Goal: Task Accomplishment & Management: Use online tool/utility

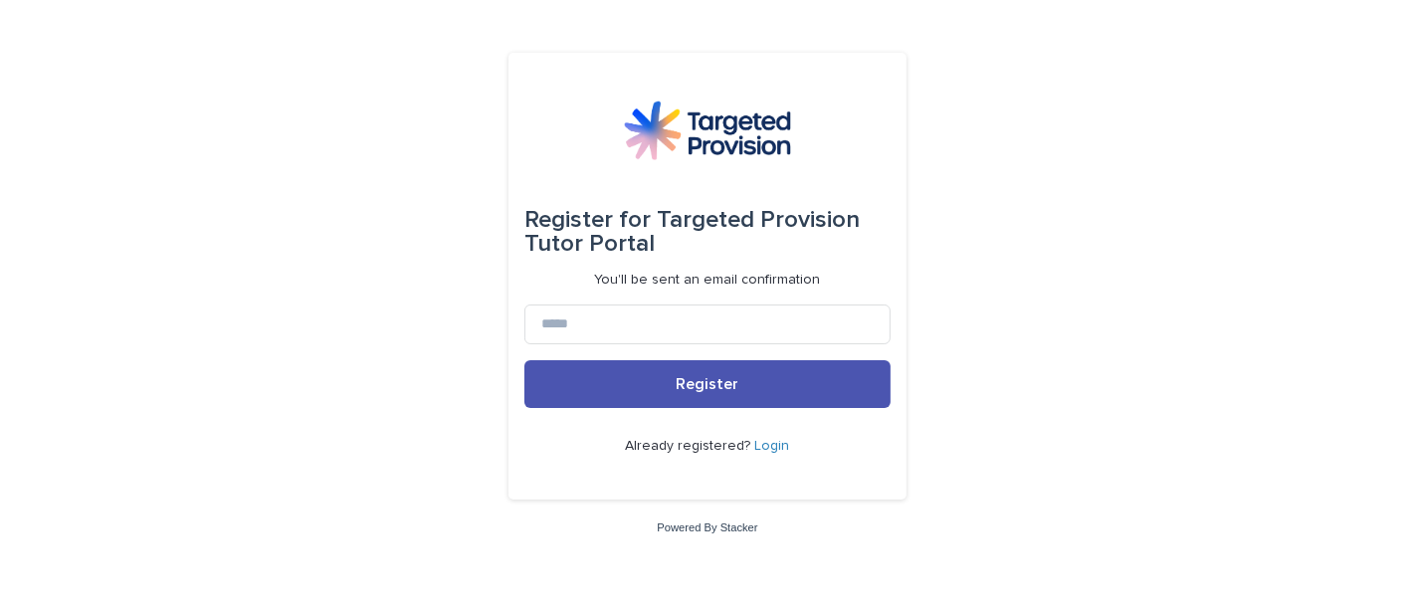
click at [764, 450] on link "Login" at bounding box center [772, 446] width 35 height 14
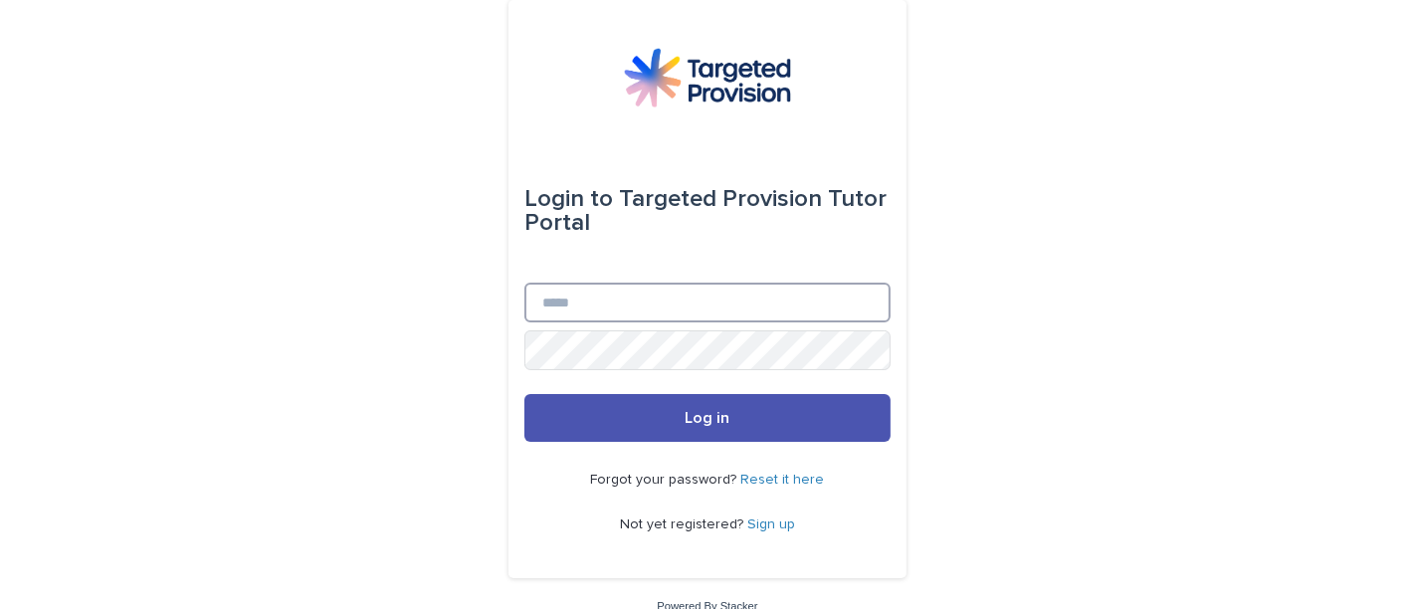
click at [703, 290] on input "Email" at bounding box center [707, 303] width 366 height 40
type input "**********"
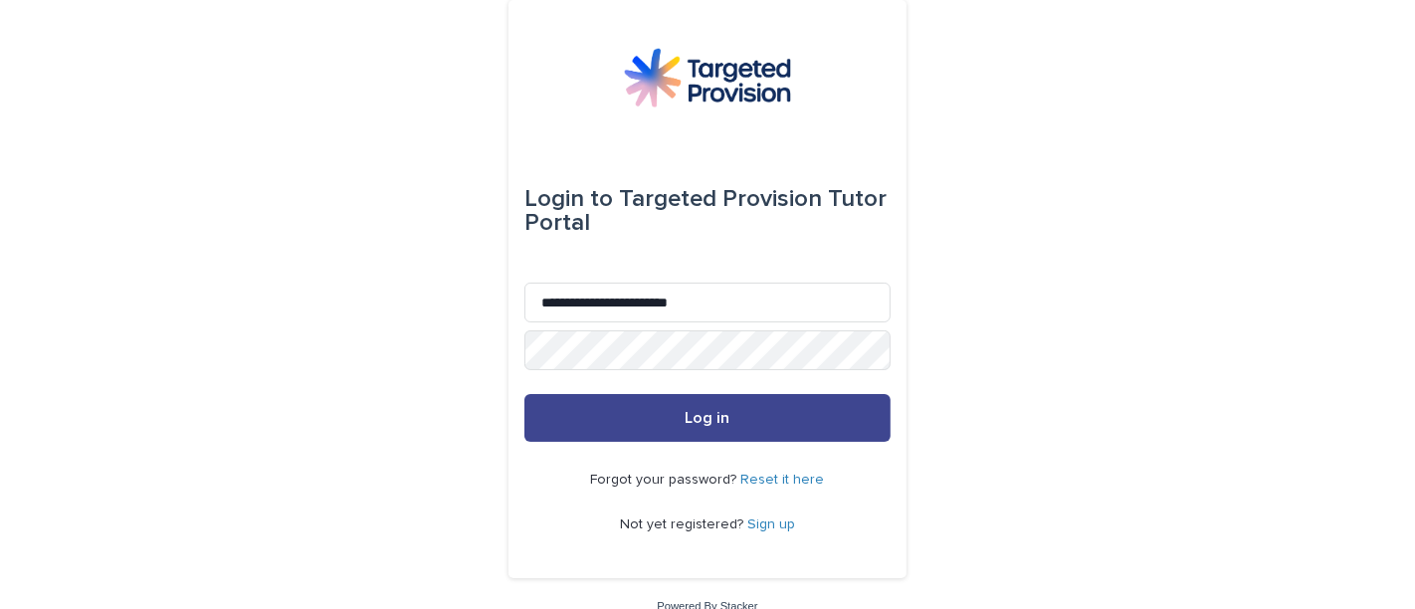
click at [701, 414] on span "Log in" at bounding box center [707, 418] width 45 height 16
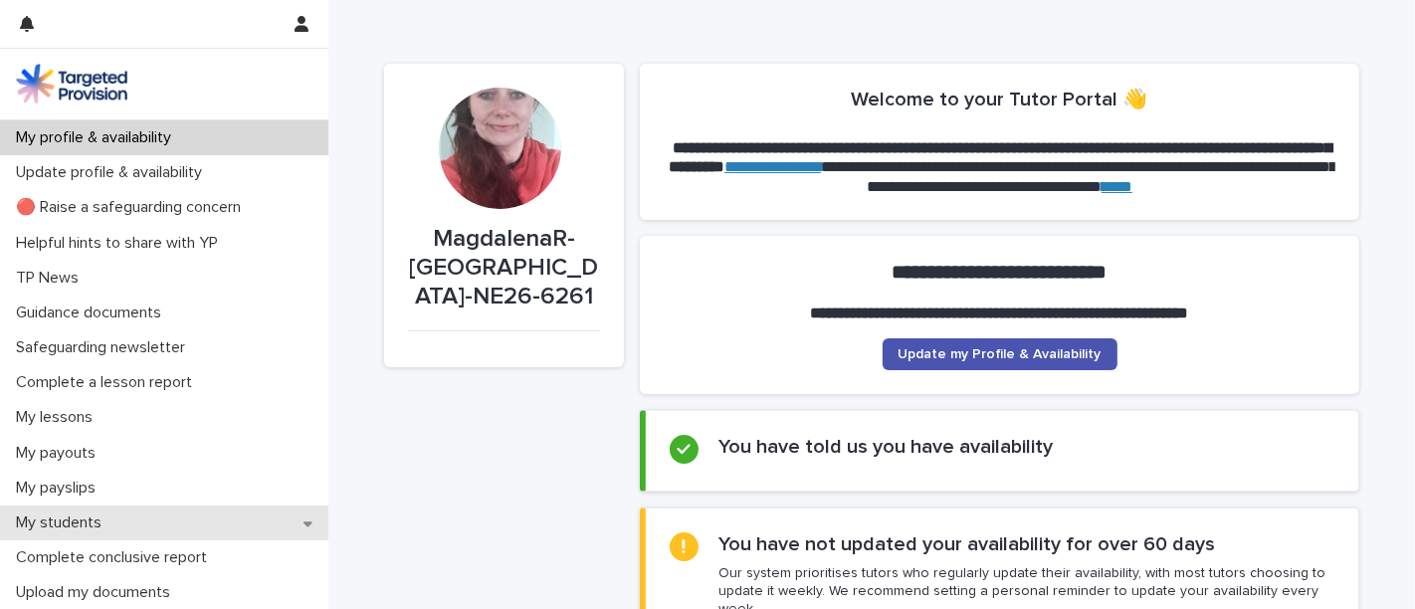
click at [70, 529] on p "My students" at bounding box center [62, 522] width 109 height 19
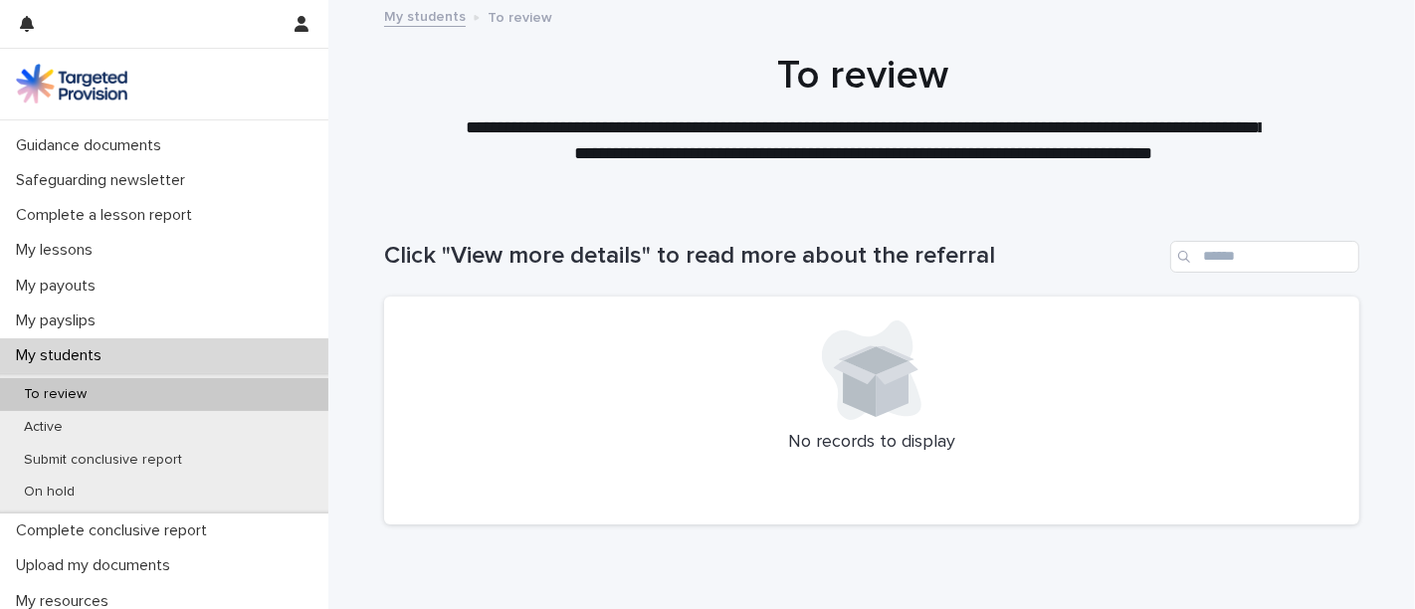
scroll to position [171, 0]
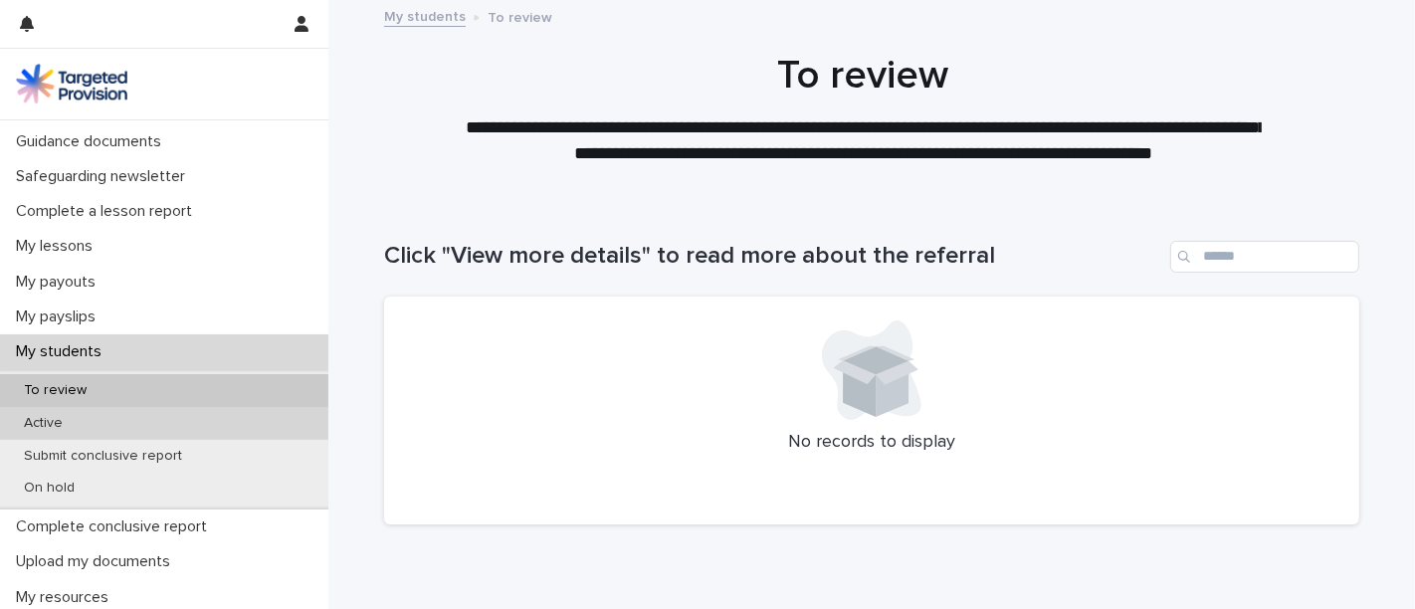
click at [193, 423] on div "Active" at bounding box center [164, 423] width 328 height 33
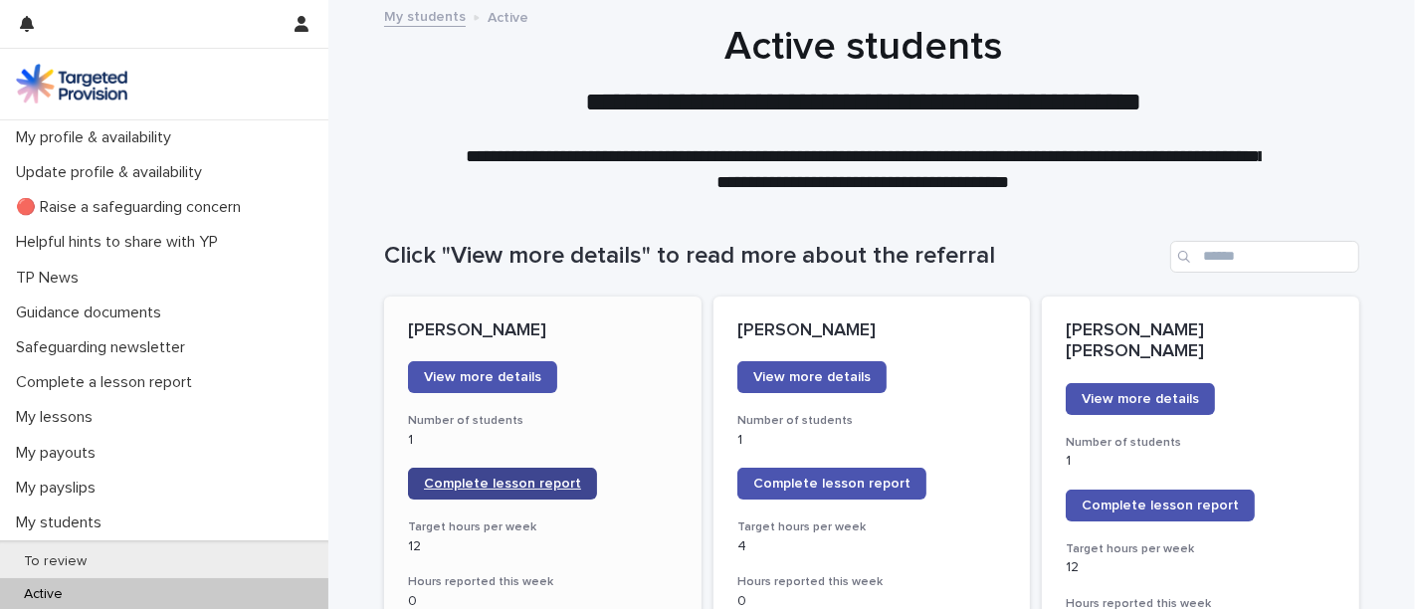
click at [530, 489] on span "Complete lesson report" at bounding box center [502, 484] width 157 height 14
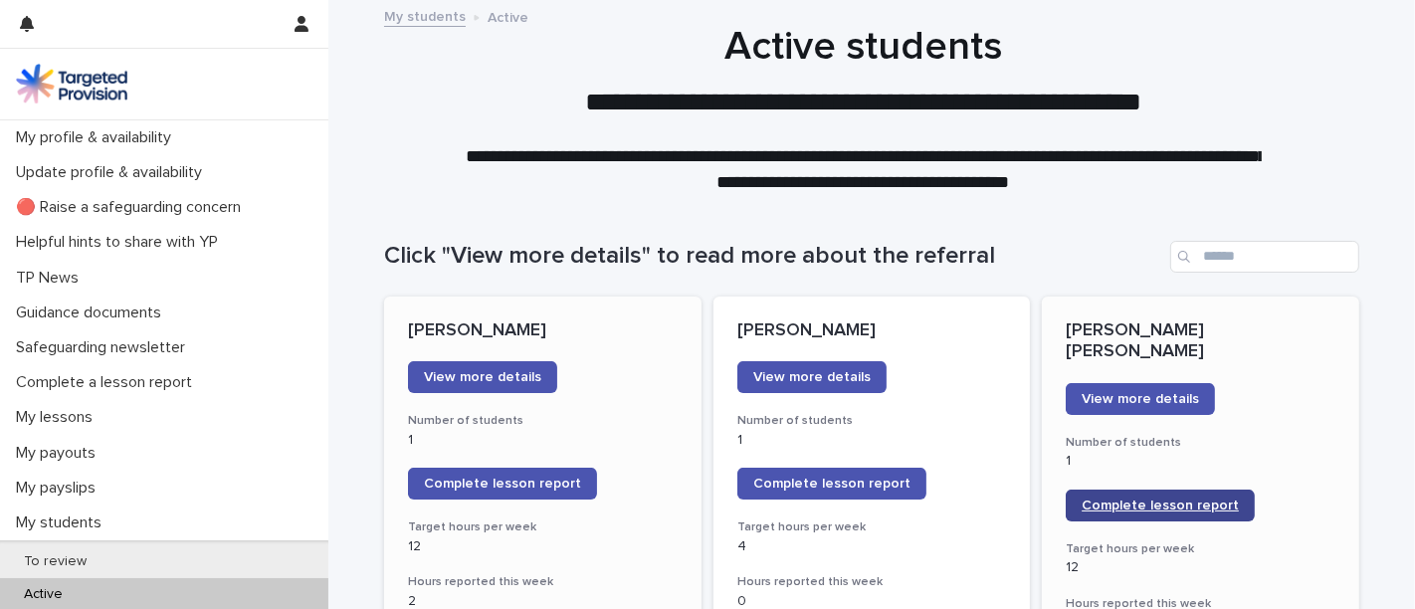
click at [1127, 498] on span "Complete lesson report" at bounding box center [1159, 505] width 157 height 14
